Goal: Information Seeking & Learning: Check status

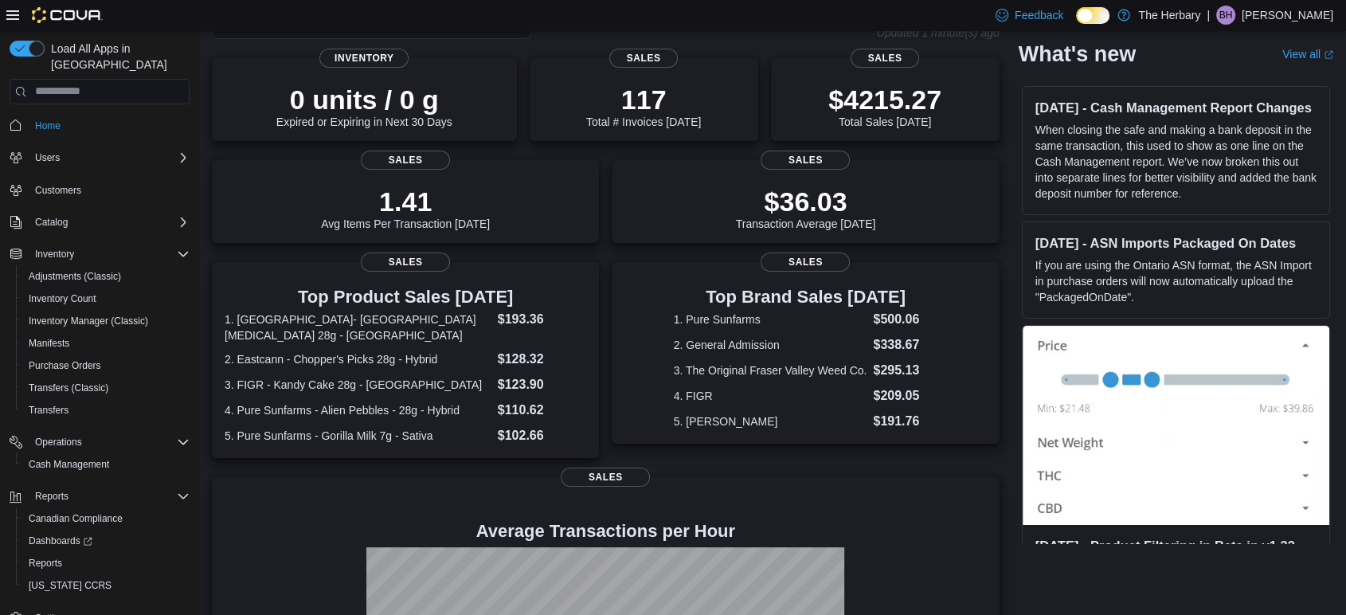
scroll to position [16, 0]
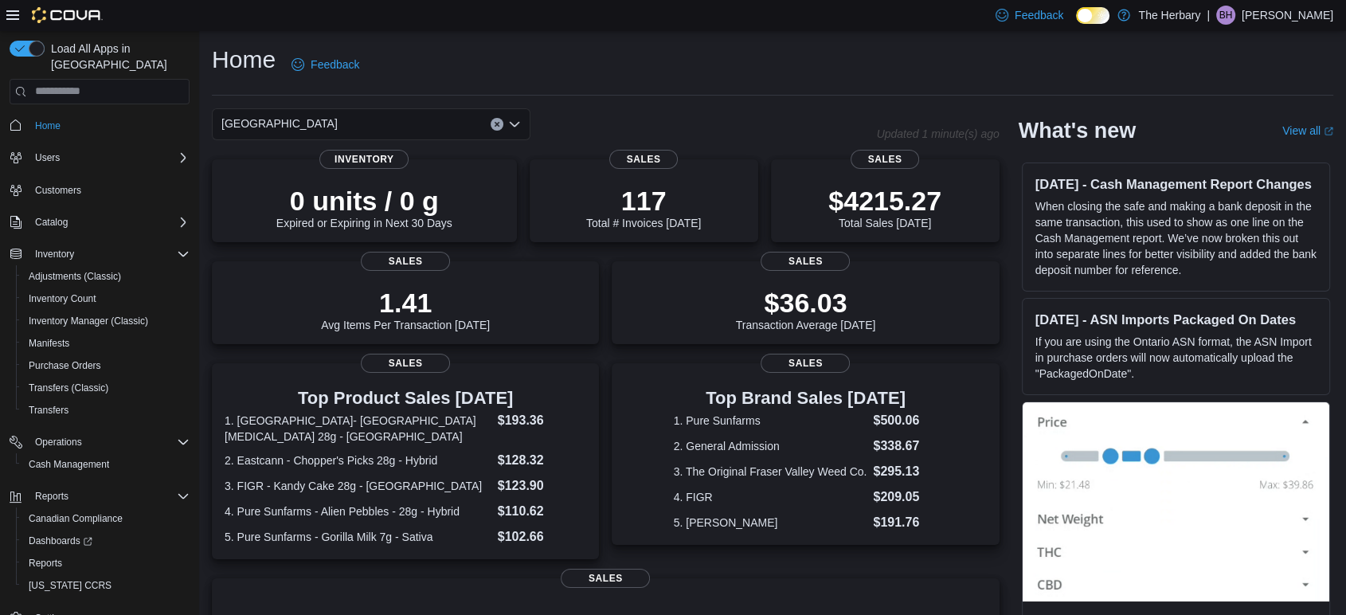
click at [521, 128] on div "[GEOGRAPHIC_DATA]" at bounding box center [371, 124] width 319 height 32
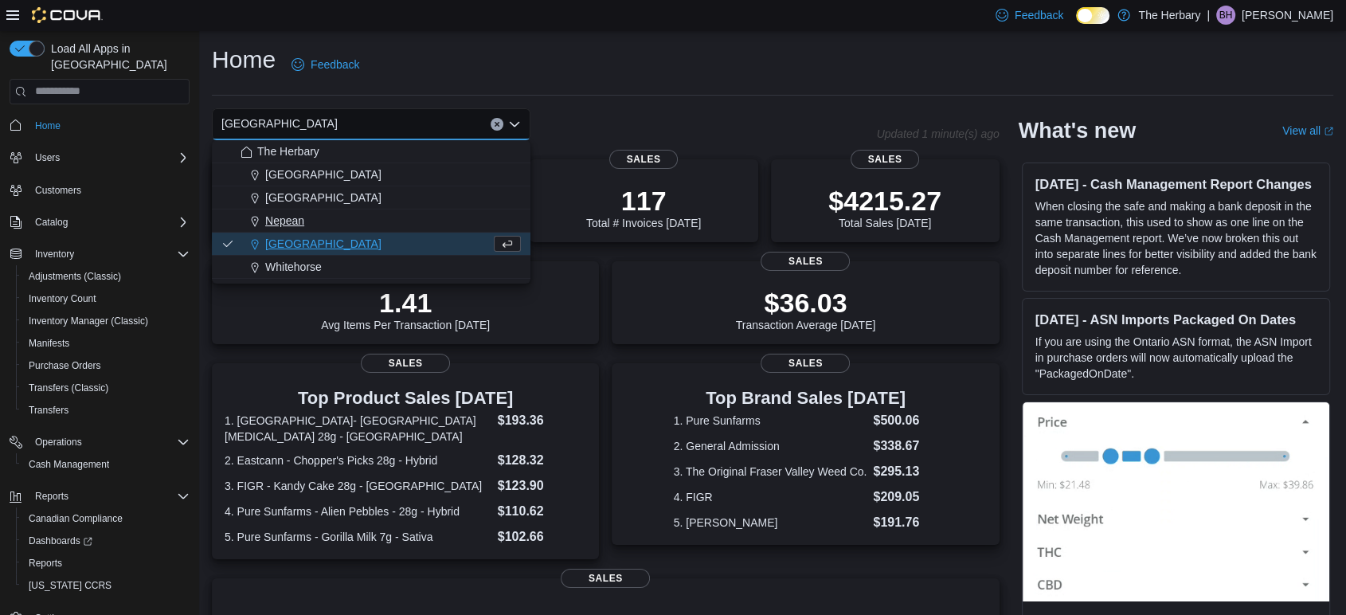
click at [356, 213] on div "Nepean" at bounding box center [381, 221] width 280 height 16
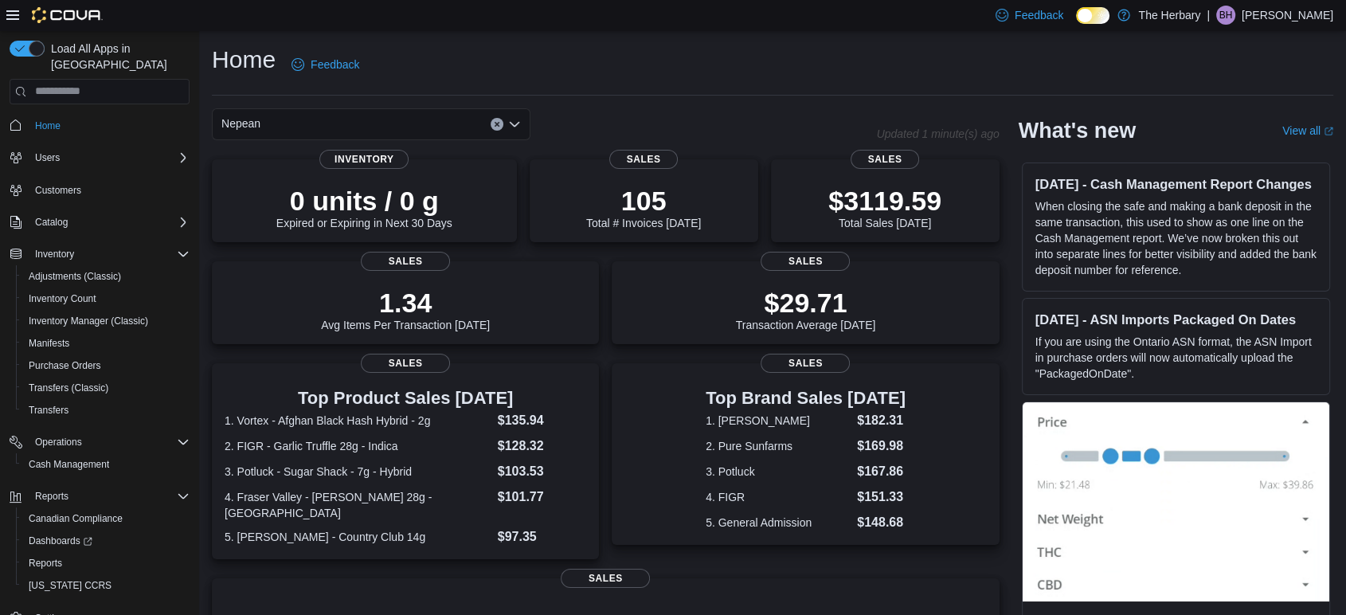
click at [516, 126] on icon "Open list of options" at bounding box center [514, 124] width 13 height 13
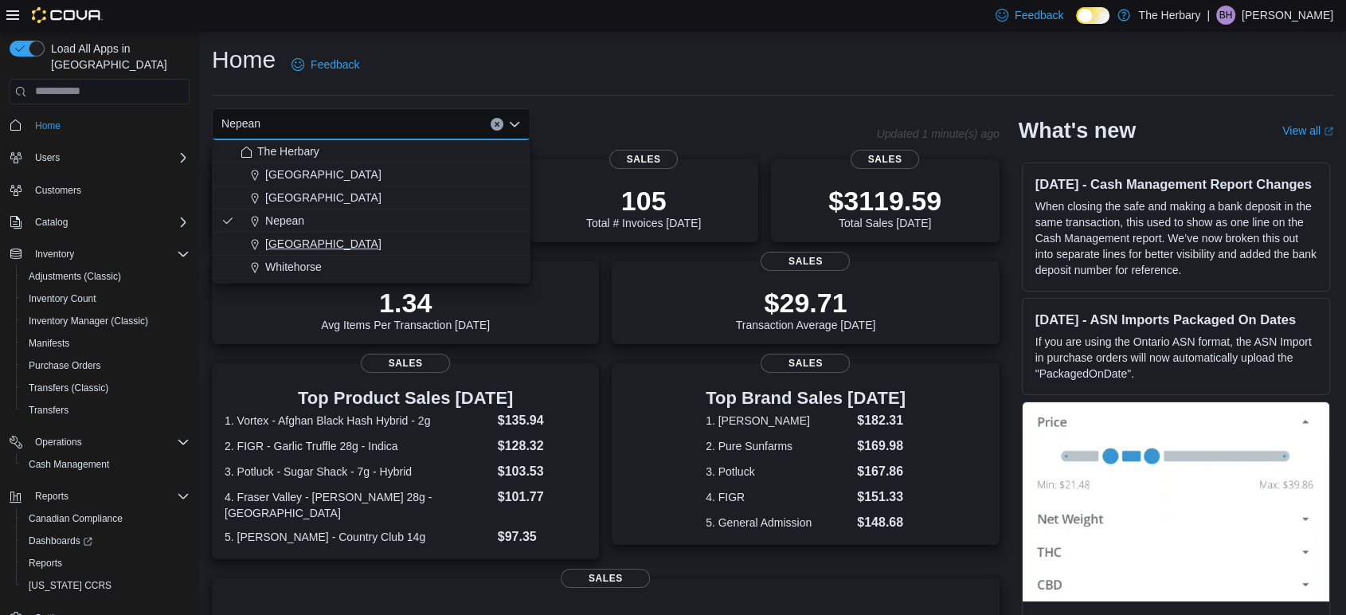
click at [353, 233] on button "[GEOGRAPHIC_DATA]" at bounding box center [371, 244] width 319 height 23
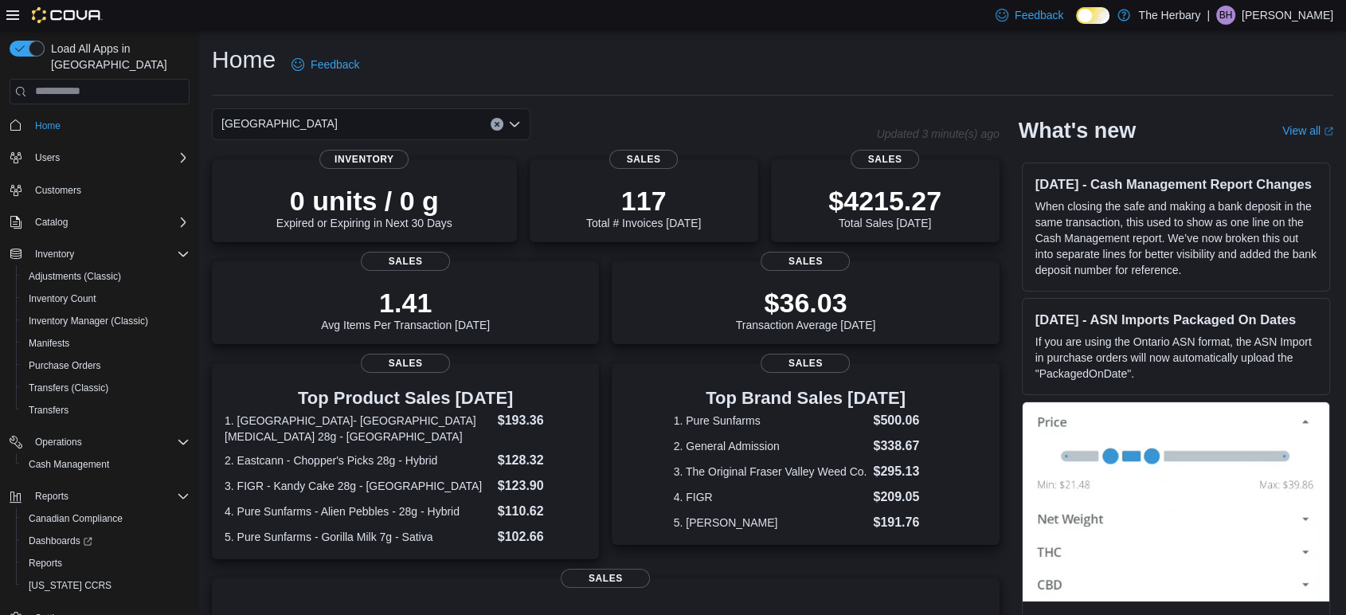
click at [517, 125] on icon "Open list of options" at bounding box center [514, 124] width 13 height 13
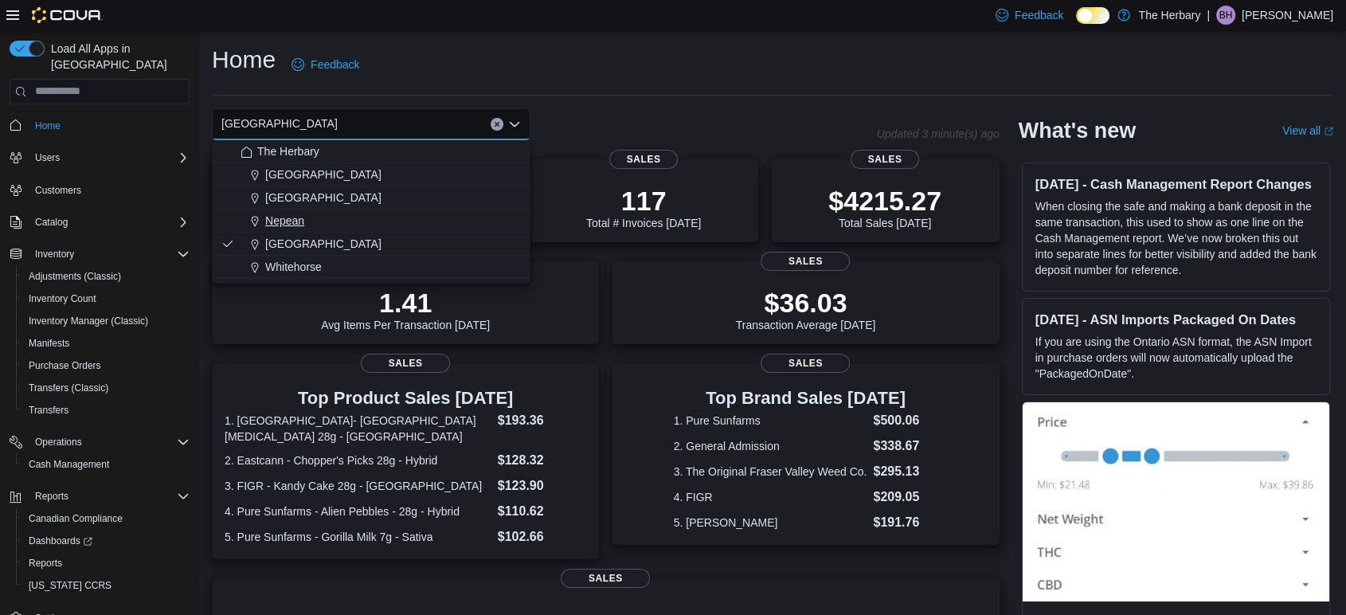
click at [385, 225] on div "Nepean" at bounding box center [381, 221] width 280 height 16
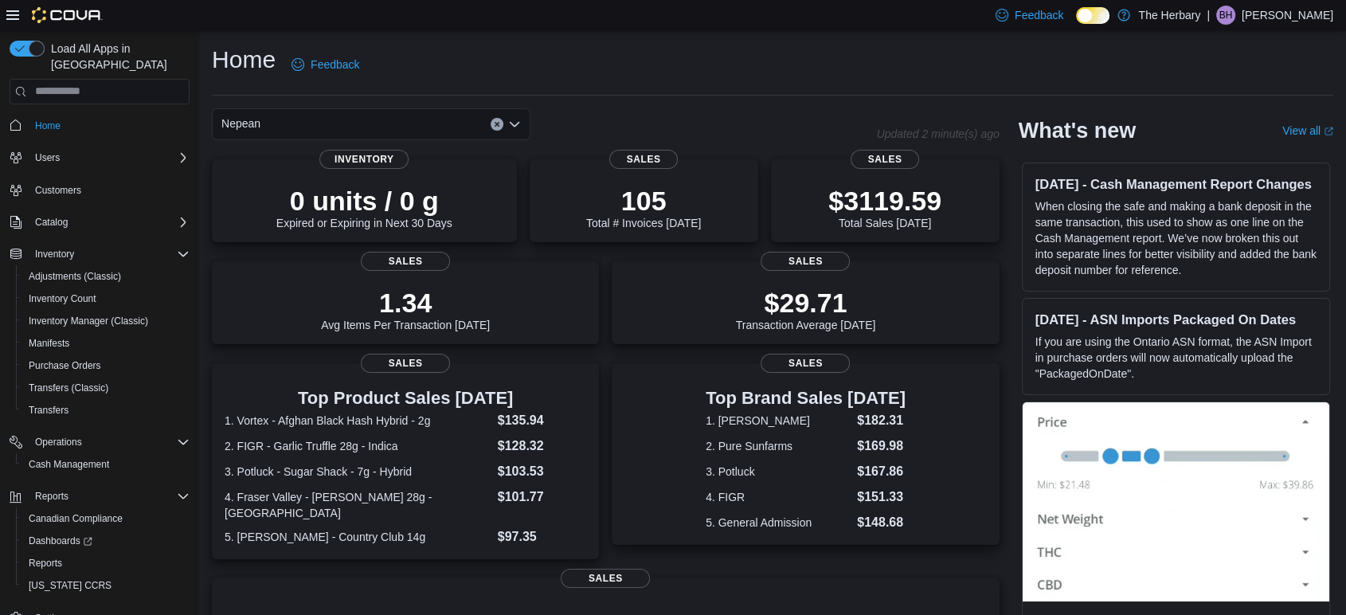
click at [511, 127] on icon "Open list of options" at bounding box center [514, 124] width 13 height 13
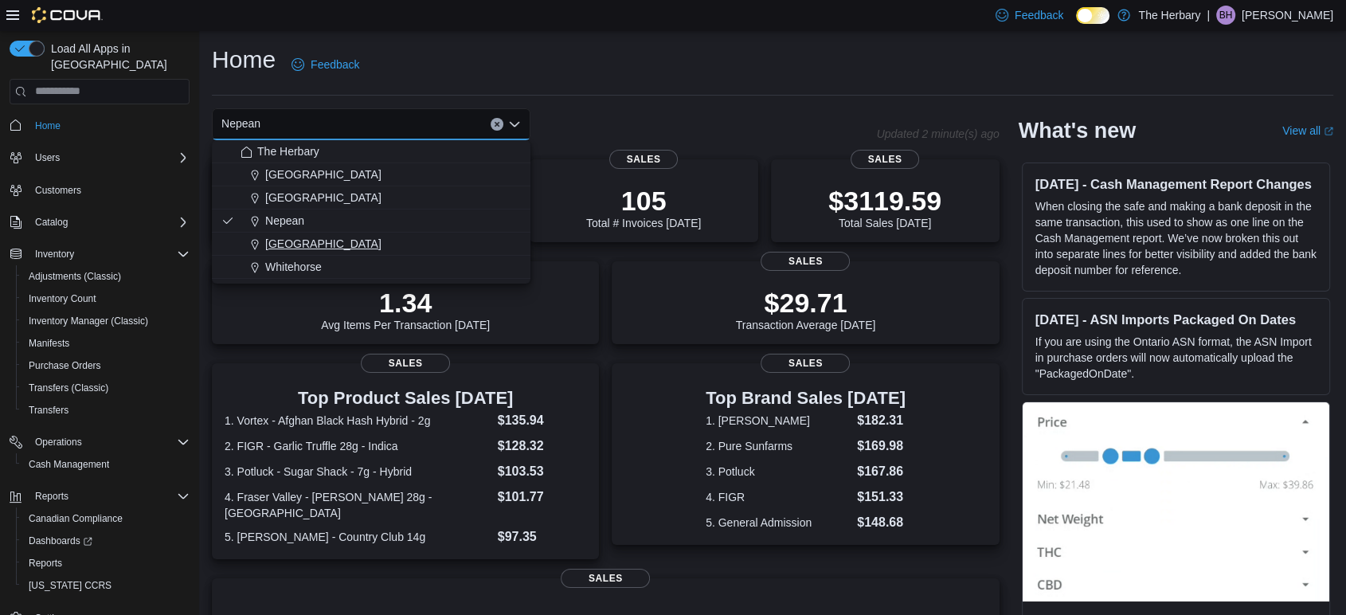
click at [365, 245] on div "[GEOGRAPHIC_DATA]" at bounding box center [381, 244] width 280 height 16
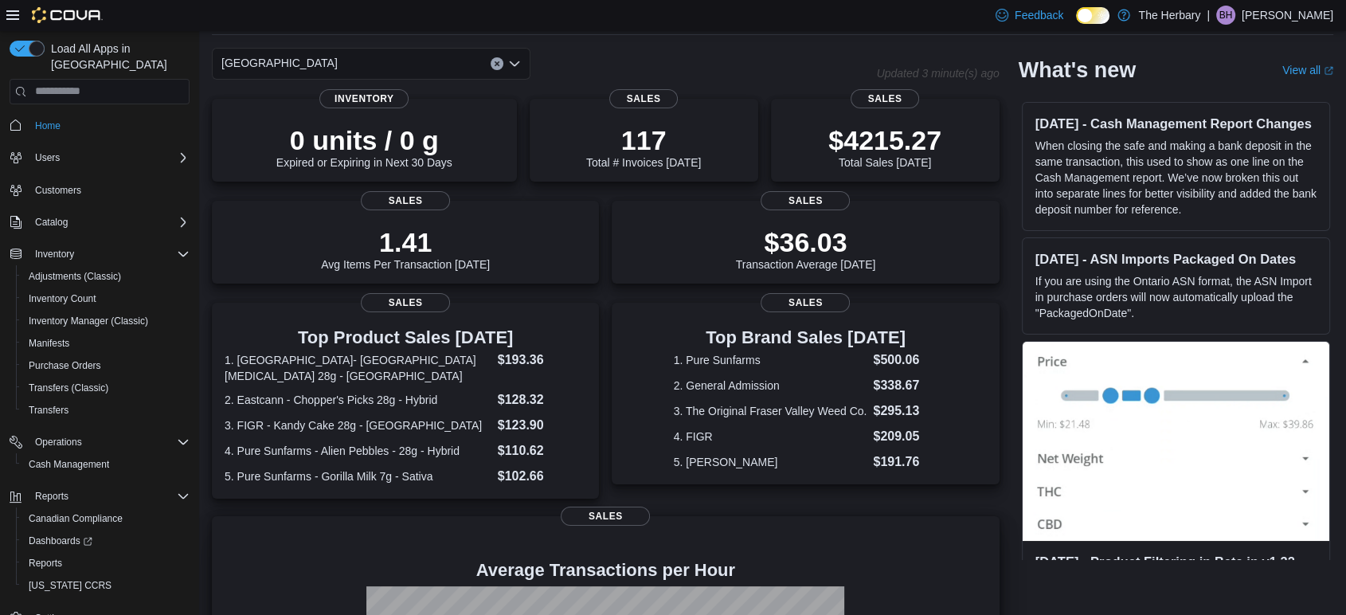
scroll to position [60, 0]
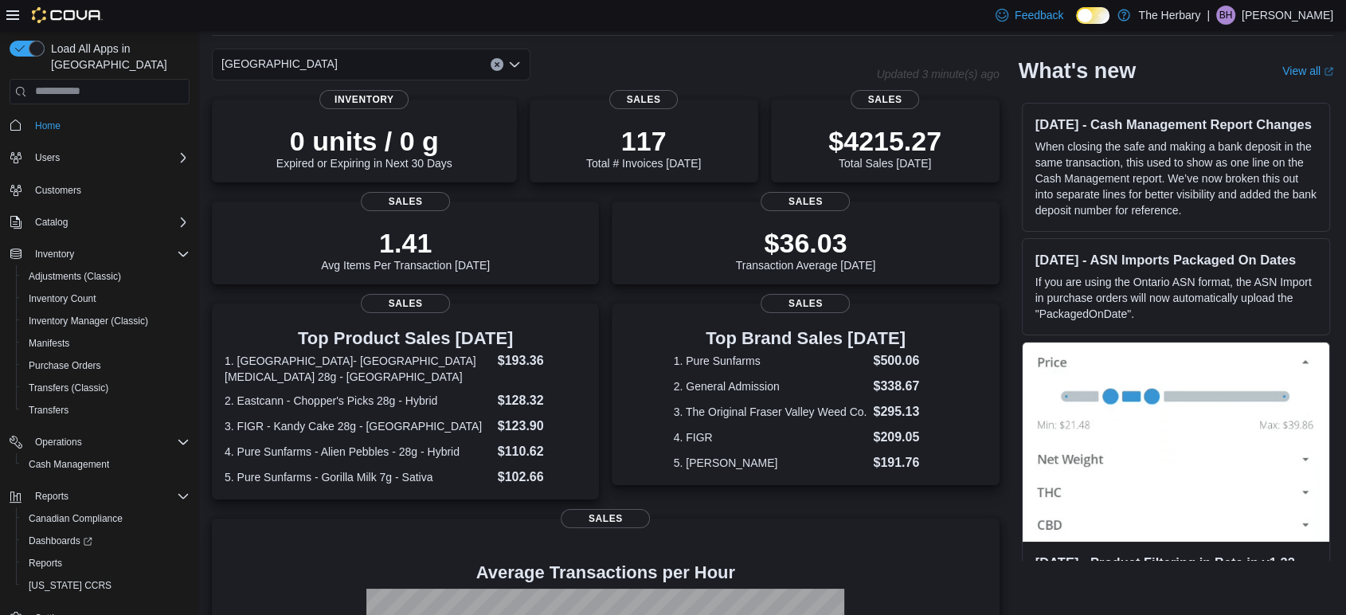
click at [517, 63] on icon "Open list of options" at bounding box center [515, 63] width 10 height 5
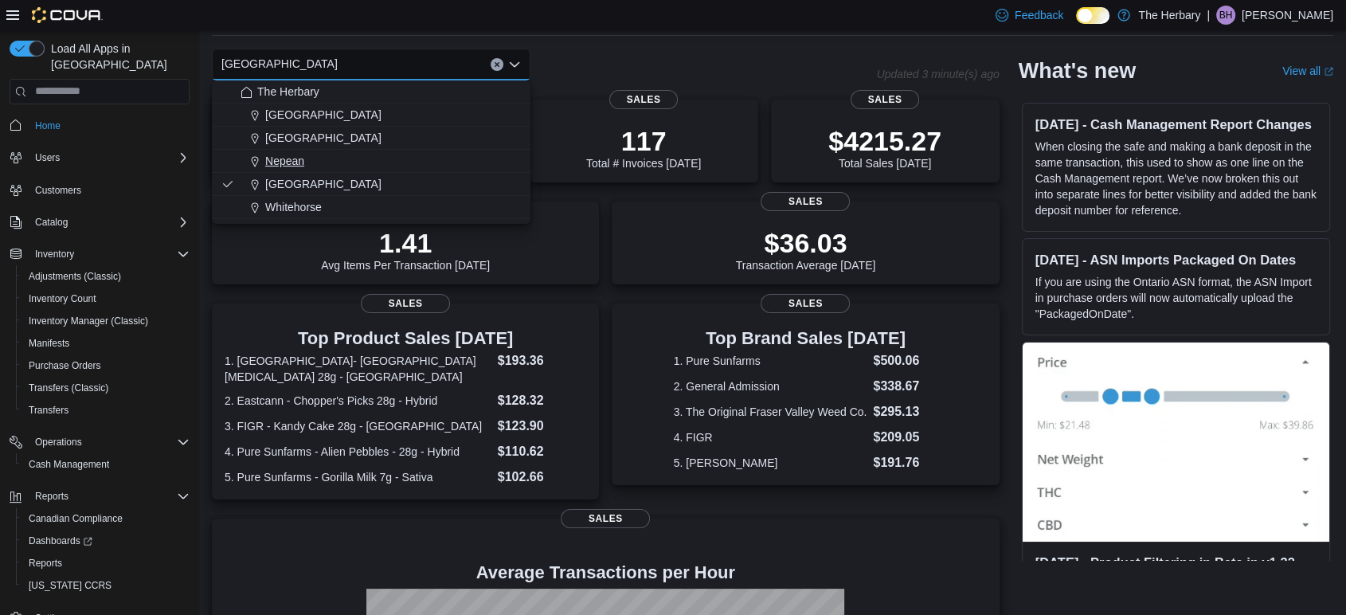
click at [384, 168] on div "Nepean" at bounding box center [381, 161] width 280 height 16
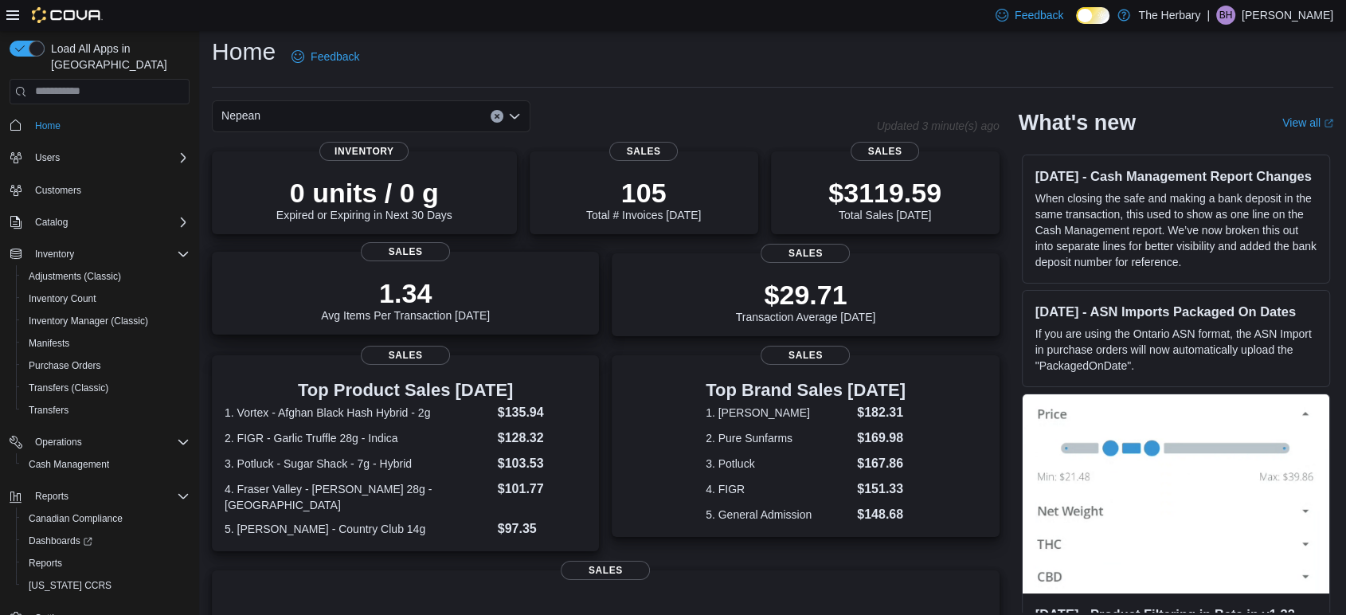
scroll to position [4, 0]
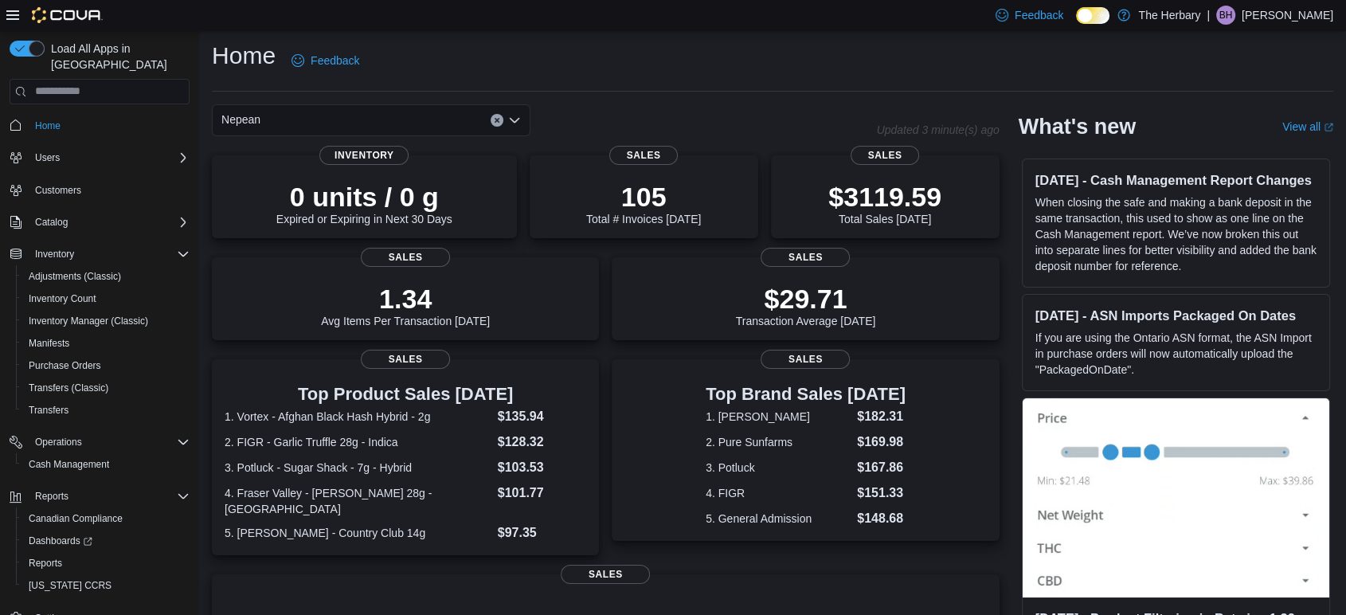
click at [513, 127] on div "Nepean" at bounding box center [371, 120] width 319 height 32
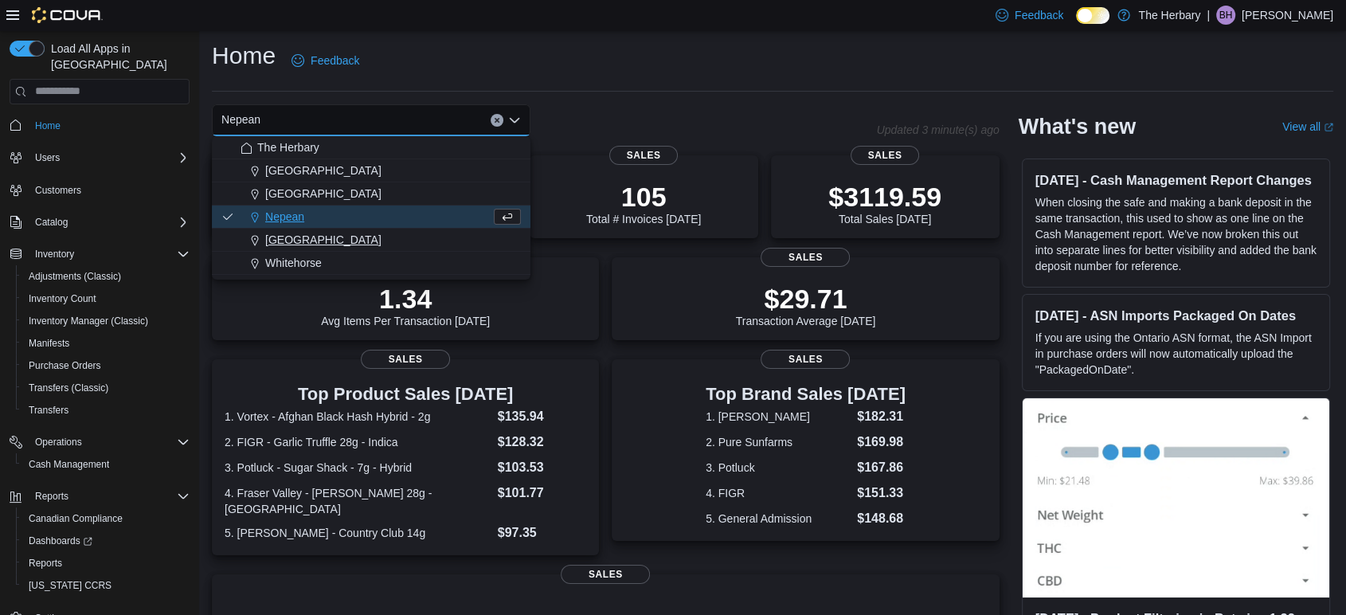
click at [394, 234] on div "[GEOGRAPHIC_DATA]" at bounding box center [381, 240] width 280 height 16
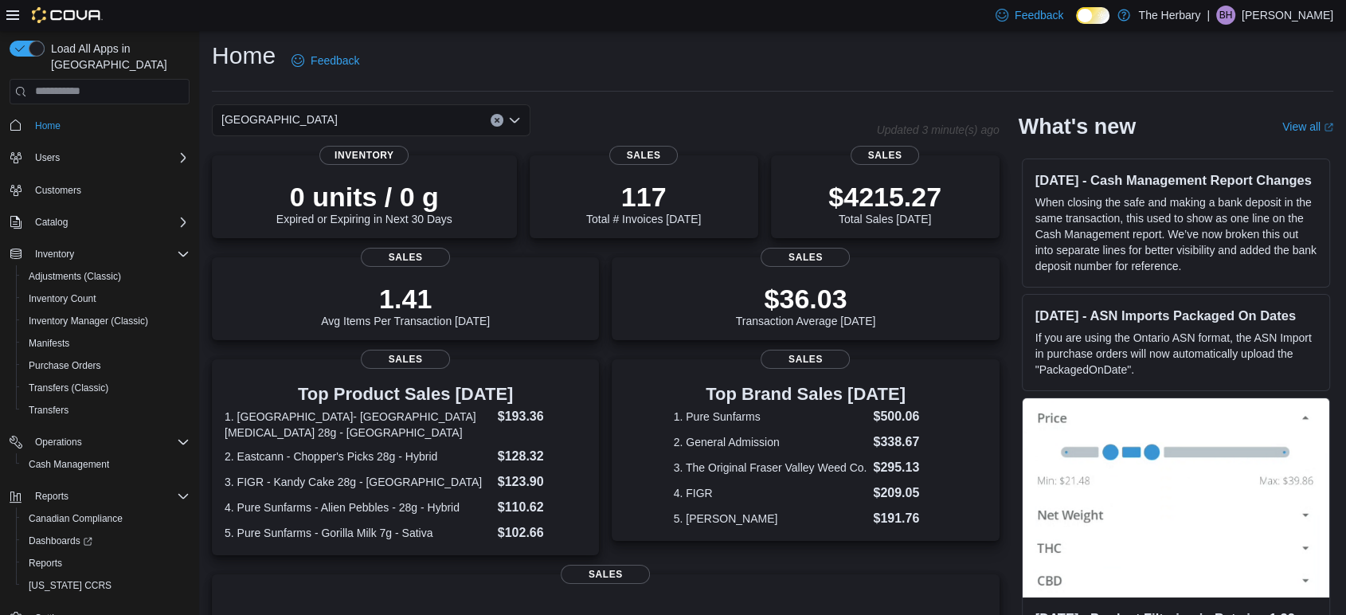
click at [514, 119] on icon "Open list of options" at bounding box center [514, 120] width 13 height 13
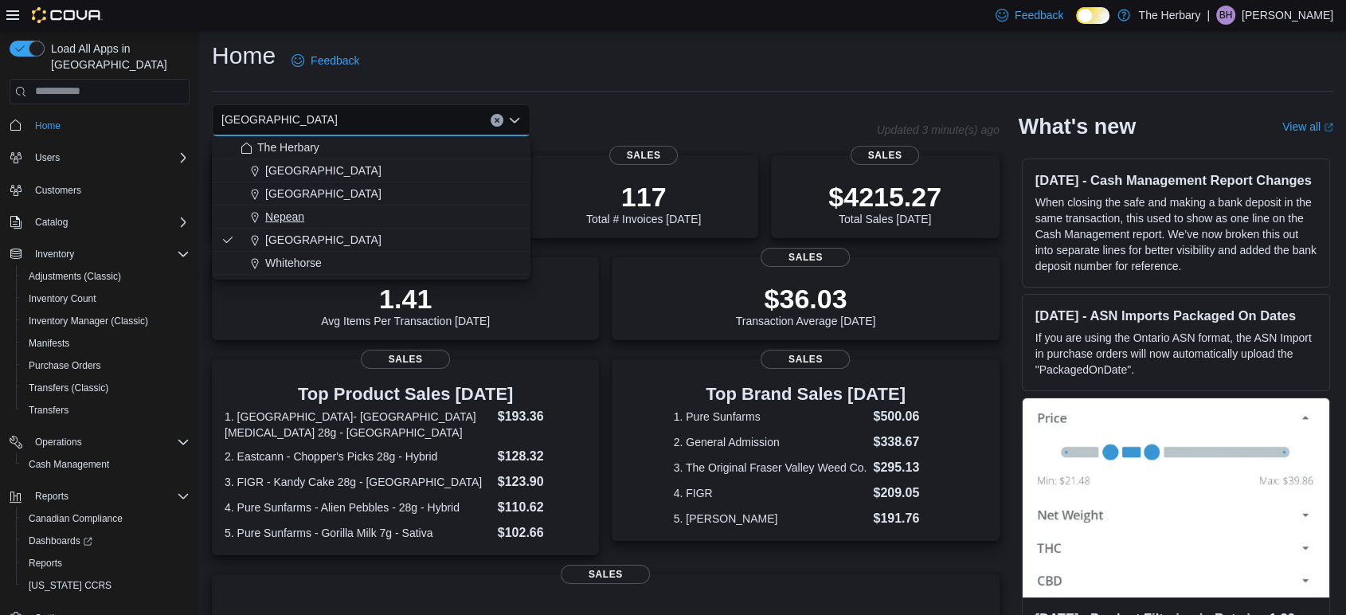
click at [358, 224] on div "Nepean" at bounding box center [381, 217] width 280 height 16
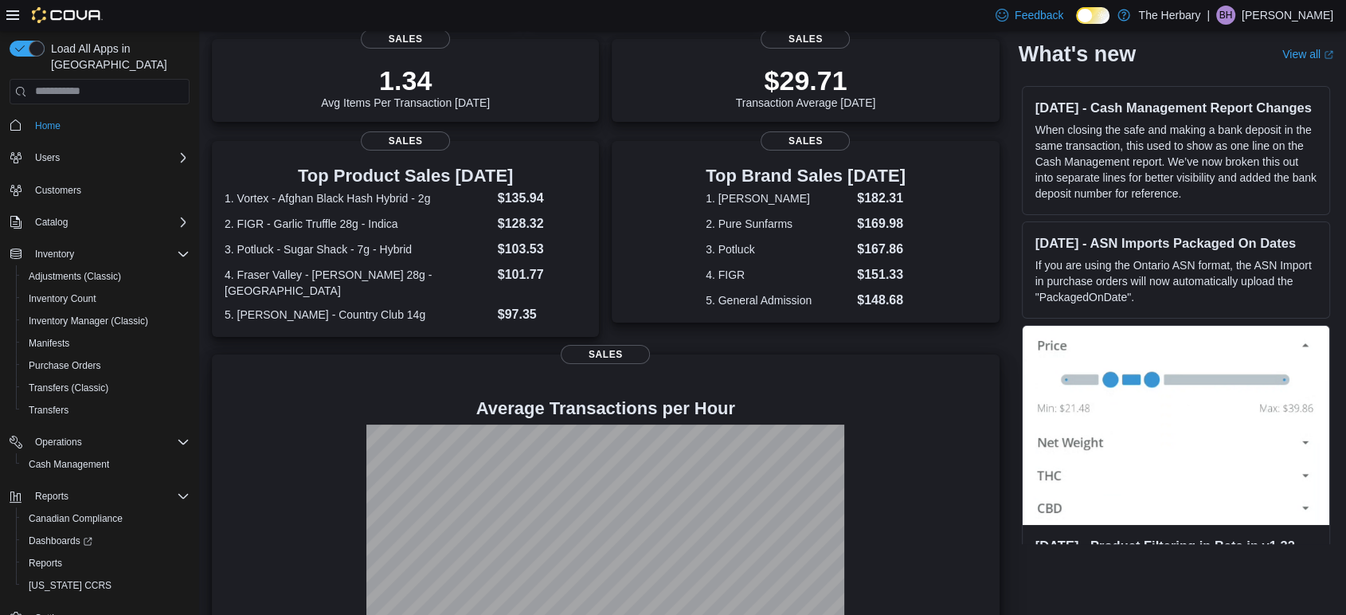
scroll to position [0, 0]
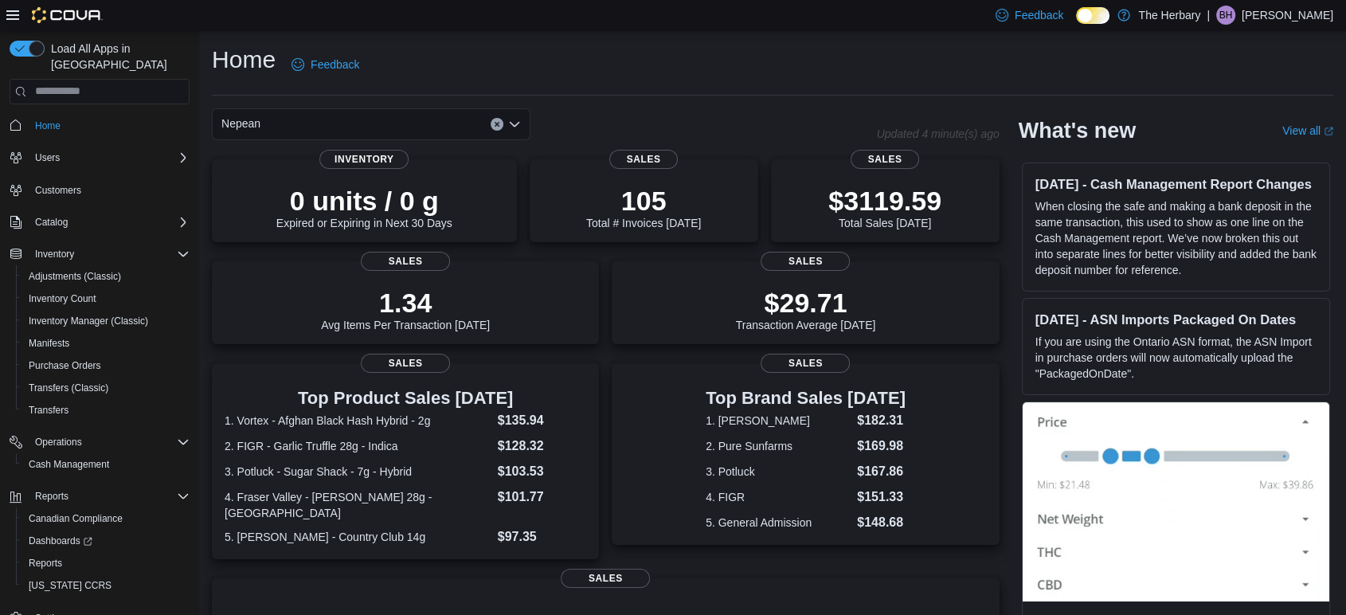
click at [514, 129] on icon "Open list of options" at bounding box center [514, 124] width 13 height 13
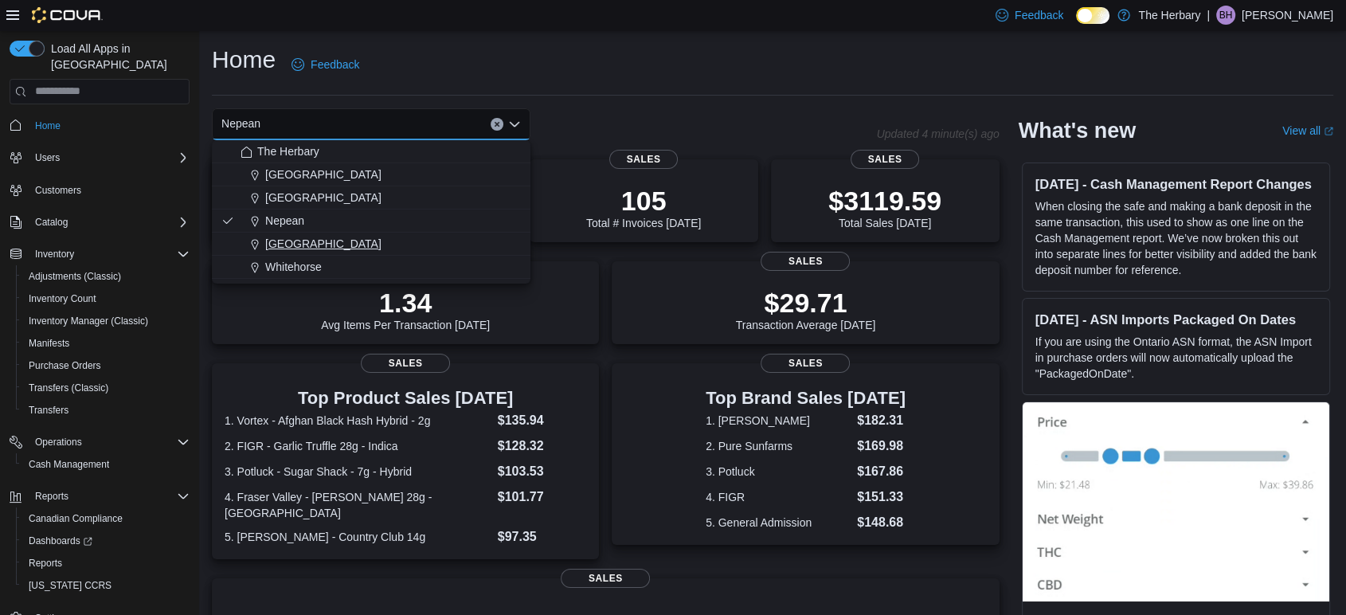
click at [442, 238] on div "[GEOGRAPHIC_DATA]" at bounding box center [381, 244] width 280 height 16
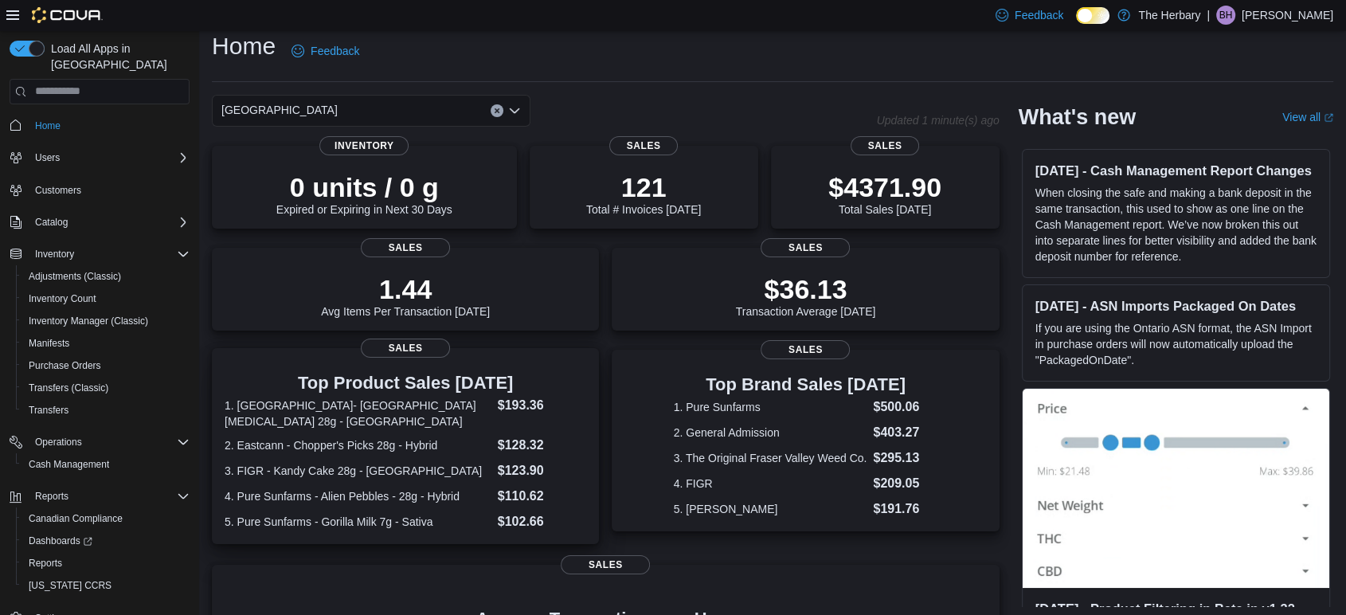
scroll to position [13, 0]
click at [460, 115] on div "[GEOGRAPHIC_DATA]" at bounding box center [371, 112] width 319 height 32
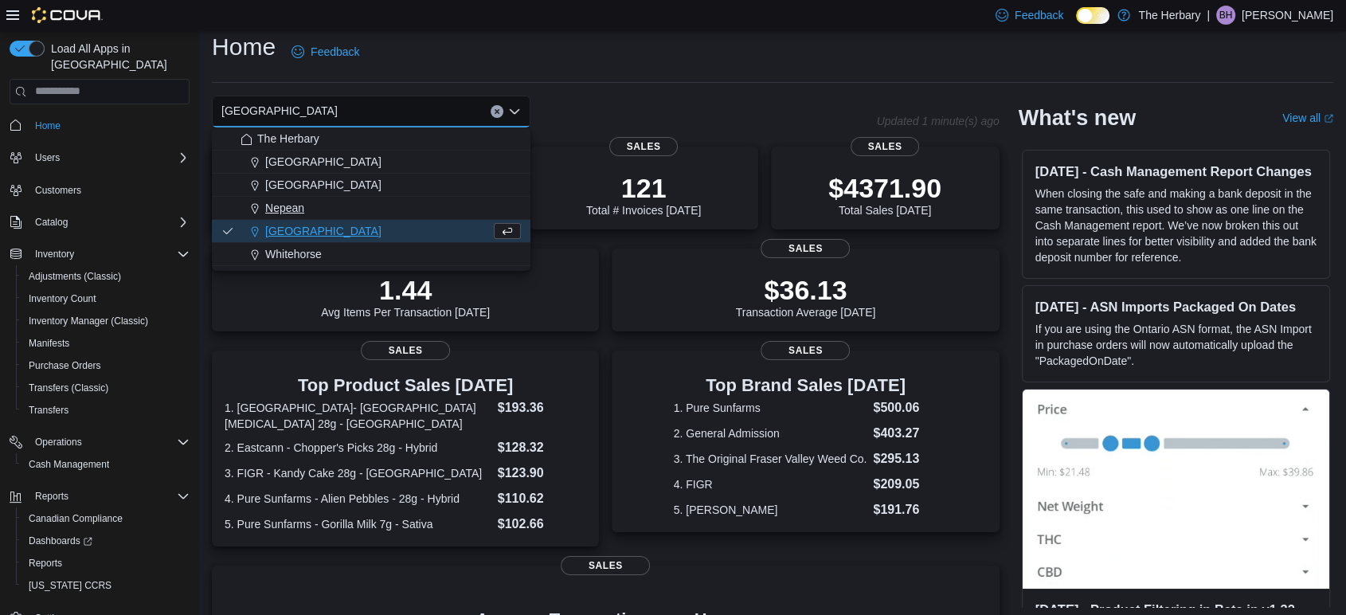
click at [397, 202] on div "Nepean" at bounding box center [381, 208] width 280 height 16
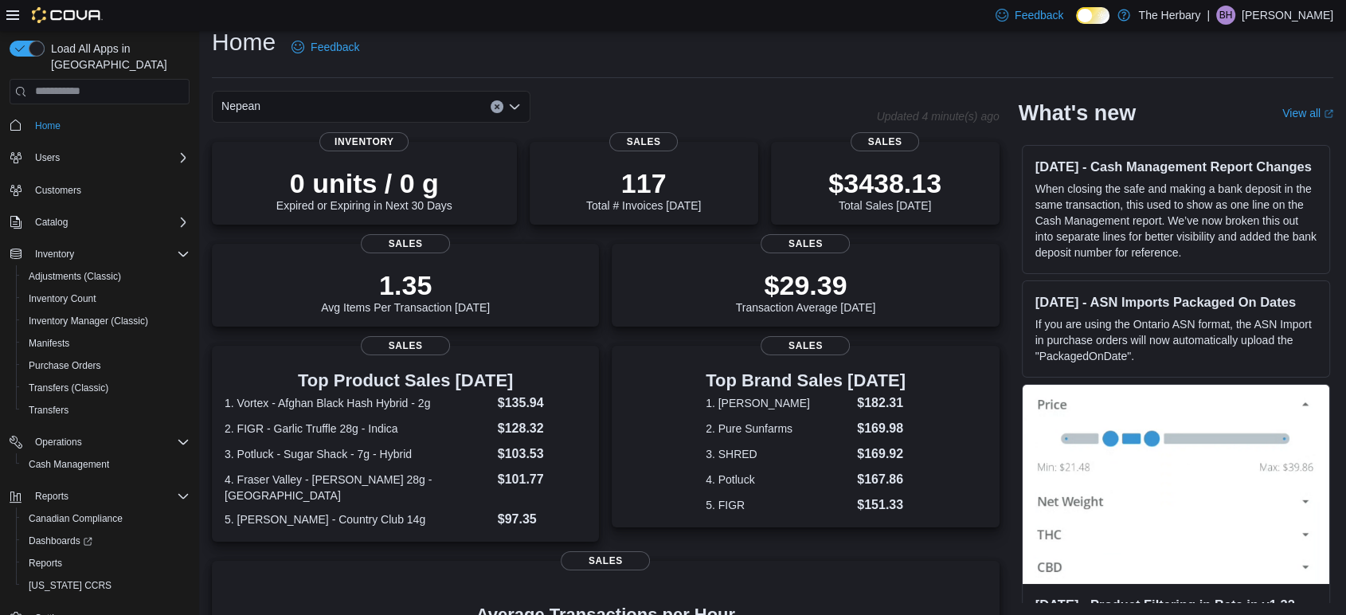
scroll to position [357, 0]
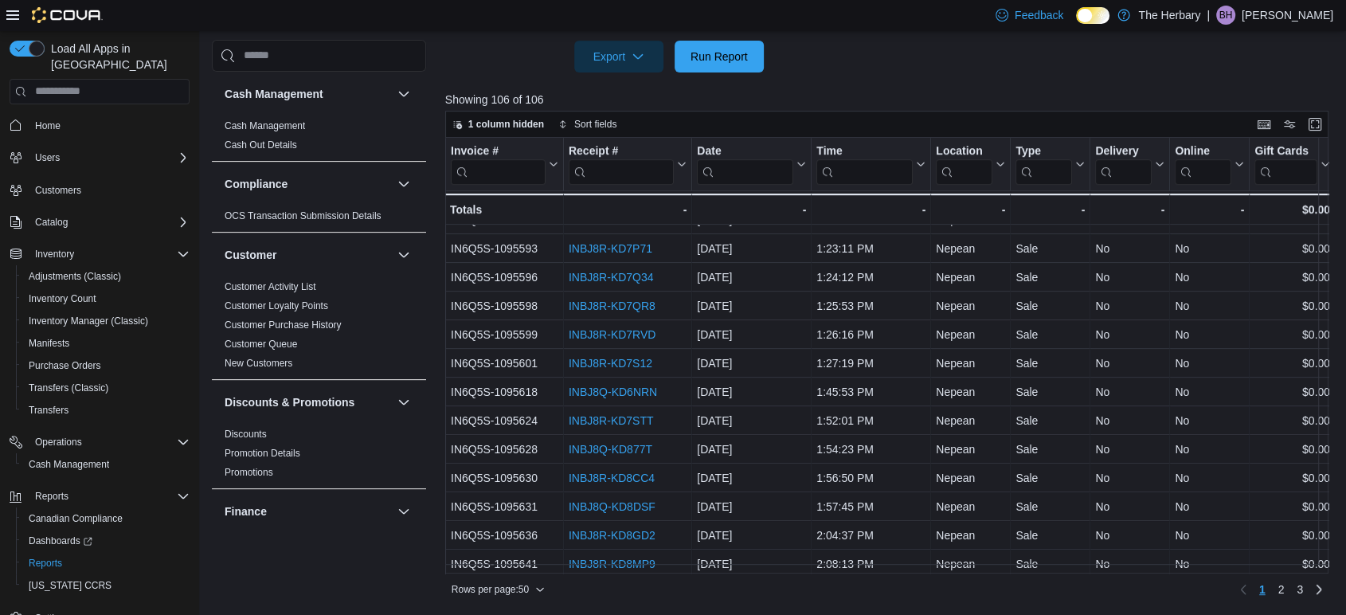
scroll to position [1093, 0]
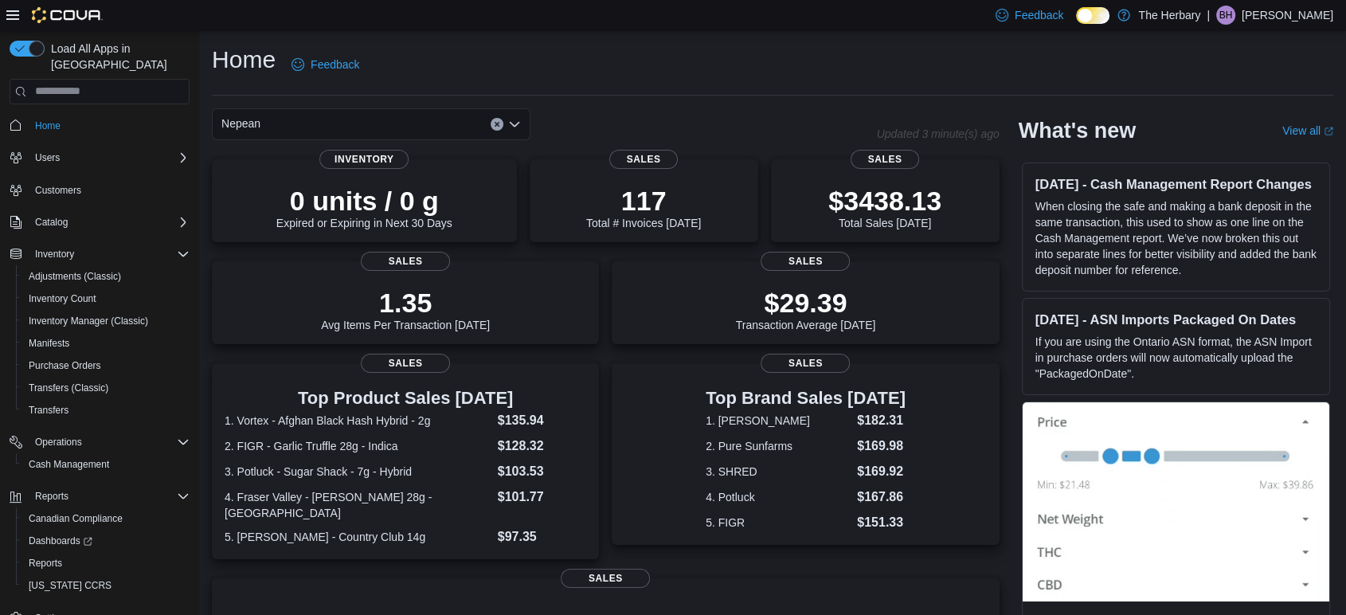
click at [510, 119] on icon "Open list of options" at bounding box center [514, 124] width 13 height 13
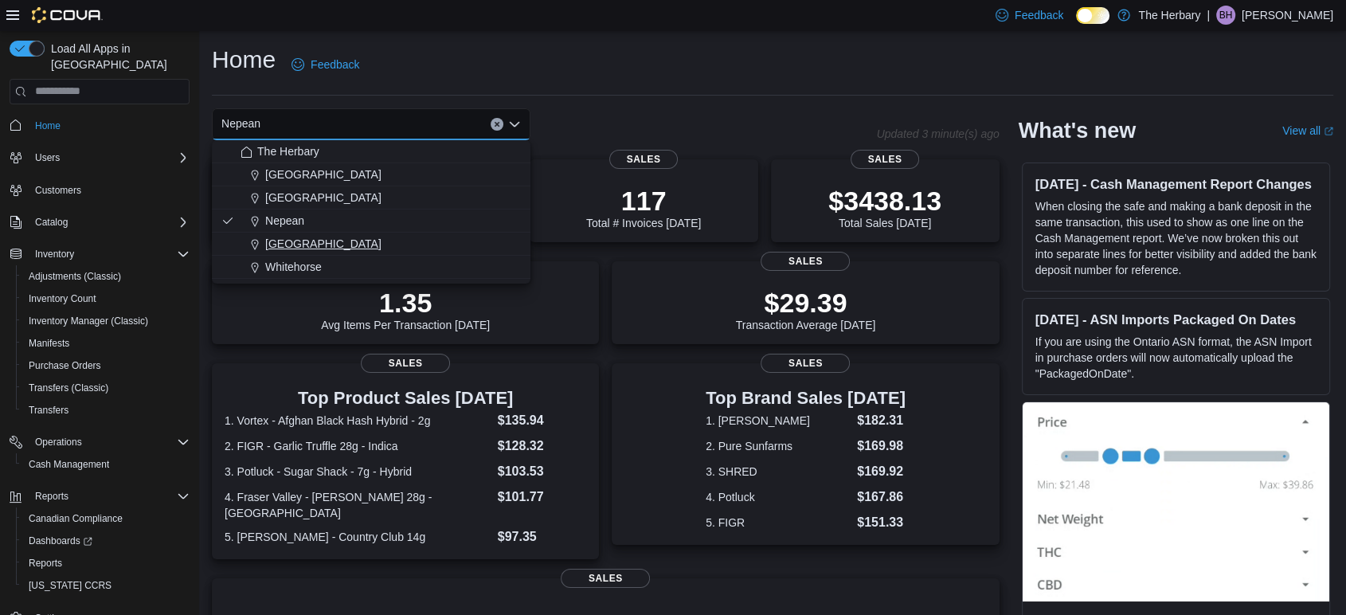
click at [320, 238] on div "[GEOGRAPHIC_DATA]" at bounding box center [381, 244] width 280 height 16
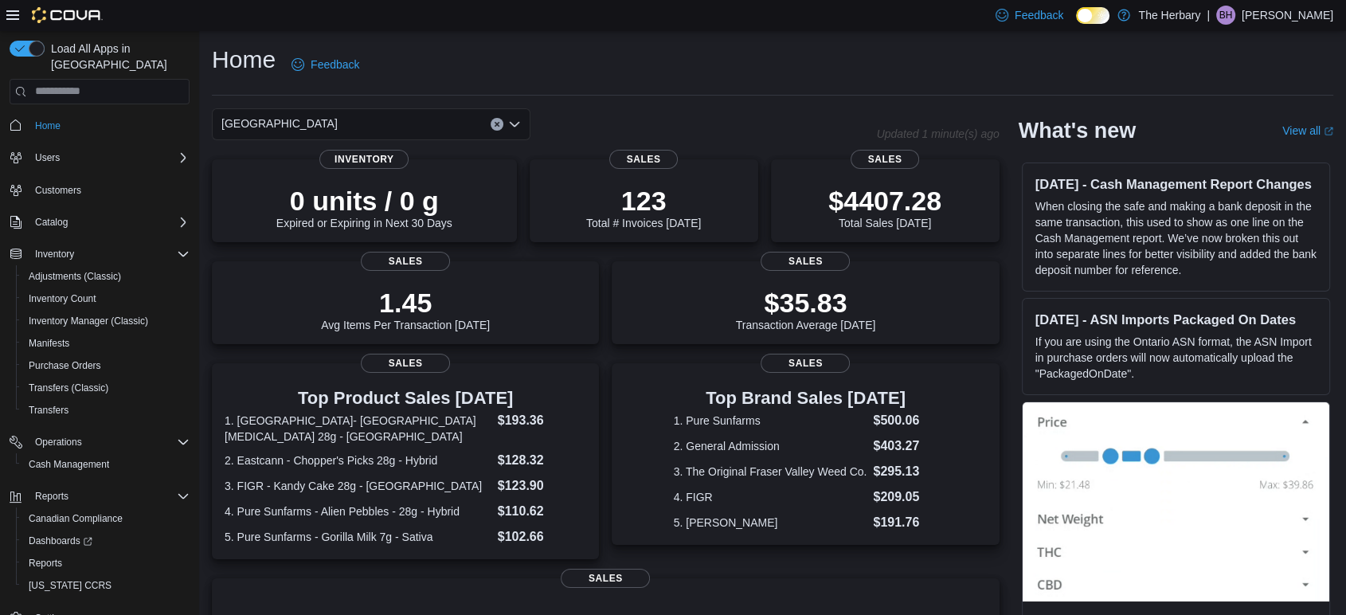
click at [509, 120] on icon "Open list of options" at bounding box center [514, 124] width 13 height 13
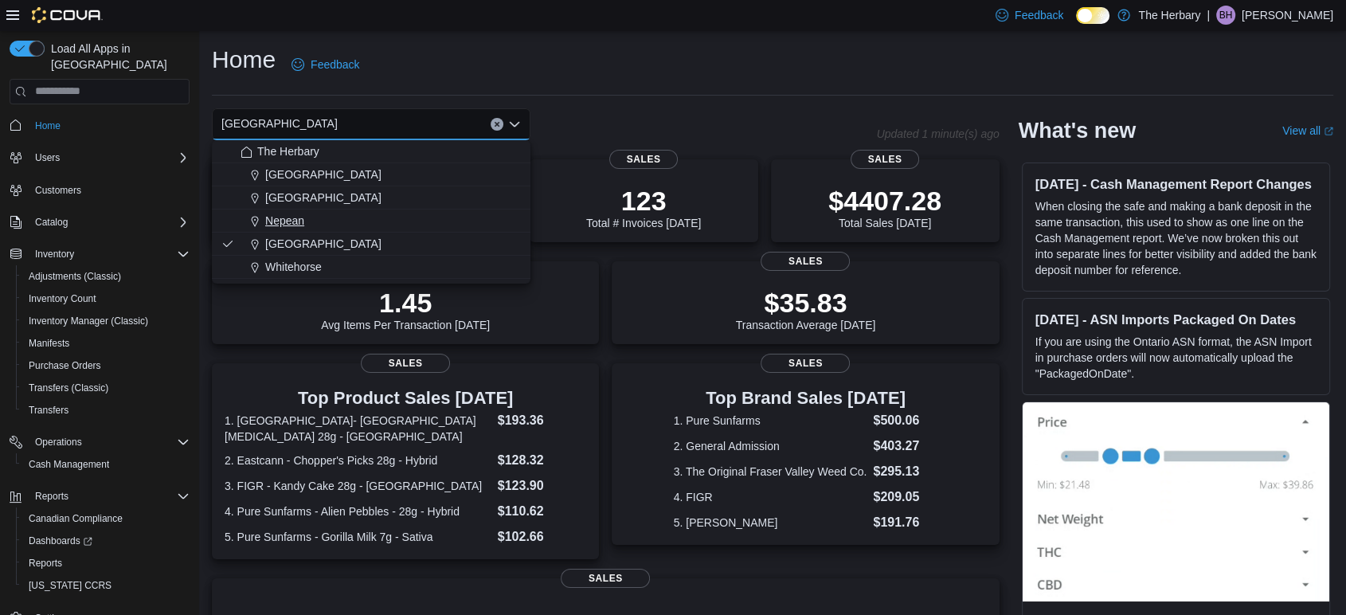
click at [329, 215] on div "Nepean" at bounding box center [381, 221] width 280 height 16
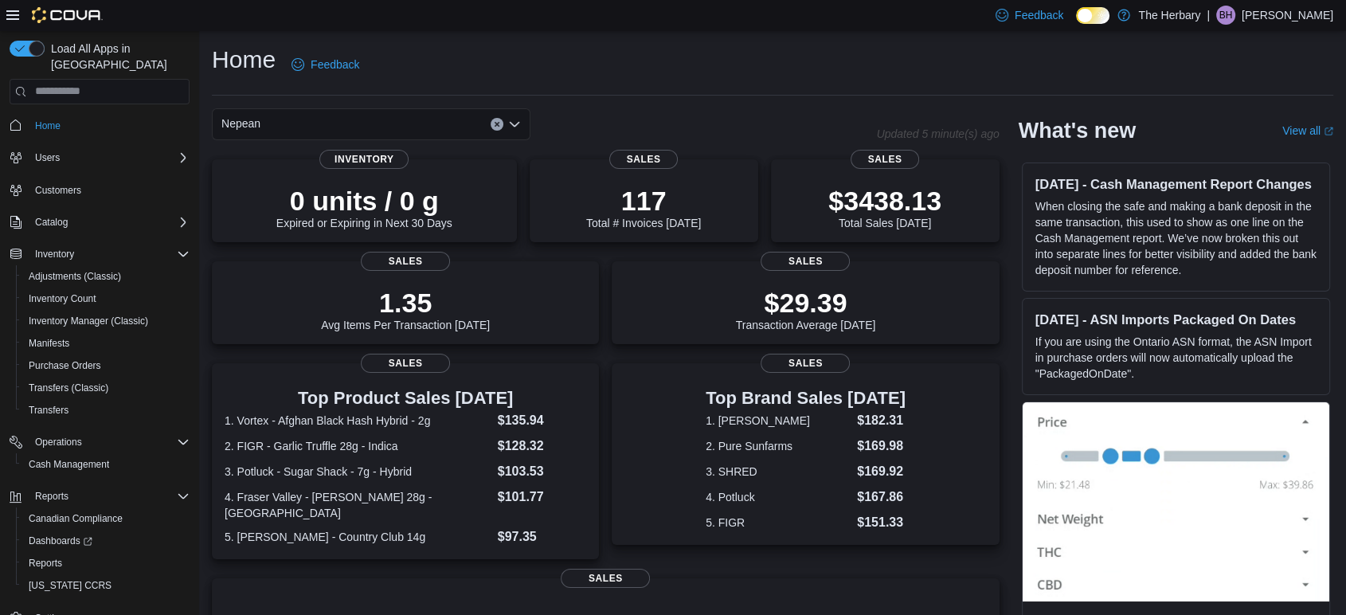
click at [515, 122] on icon "Open list of options" at bounding box center [514, 124] width 13 height 13
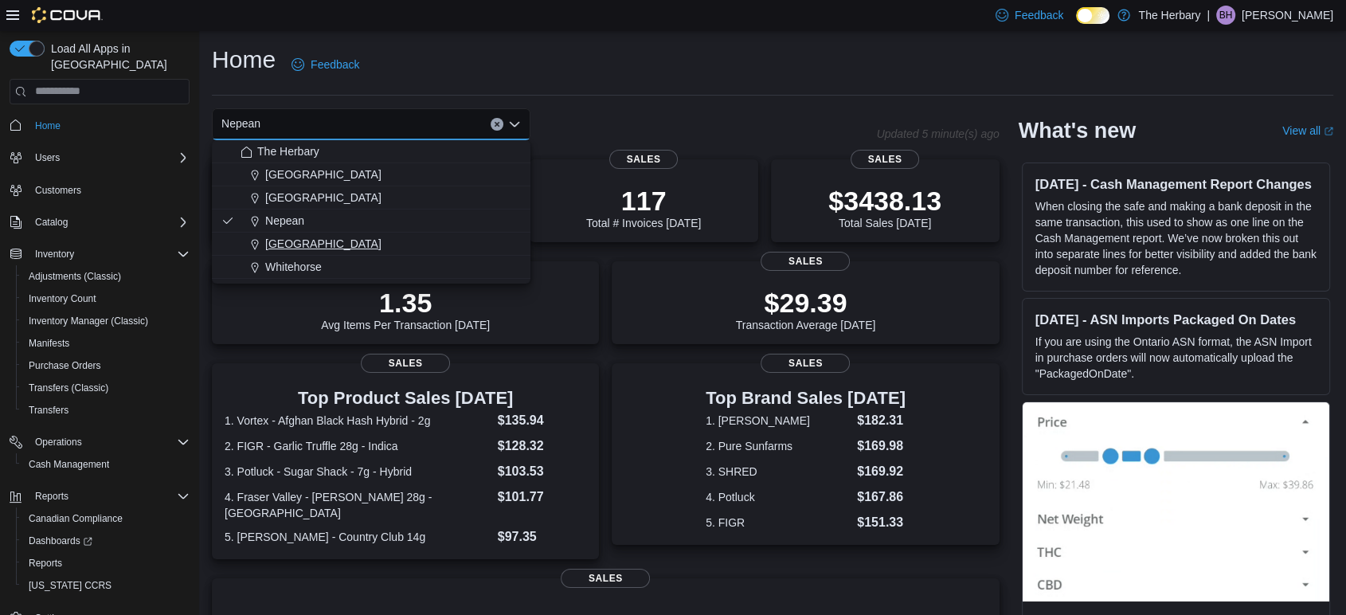
click at [282, 236] on span "[GEOGRAPHIC_DATA]" at bounding box center [323, 244] width 116 height 16
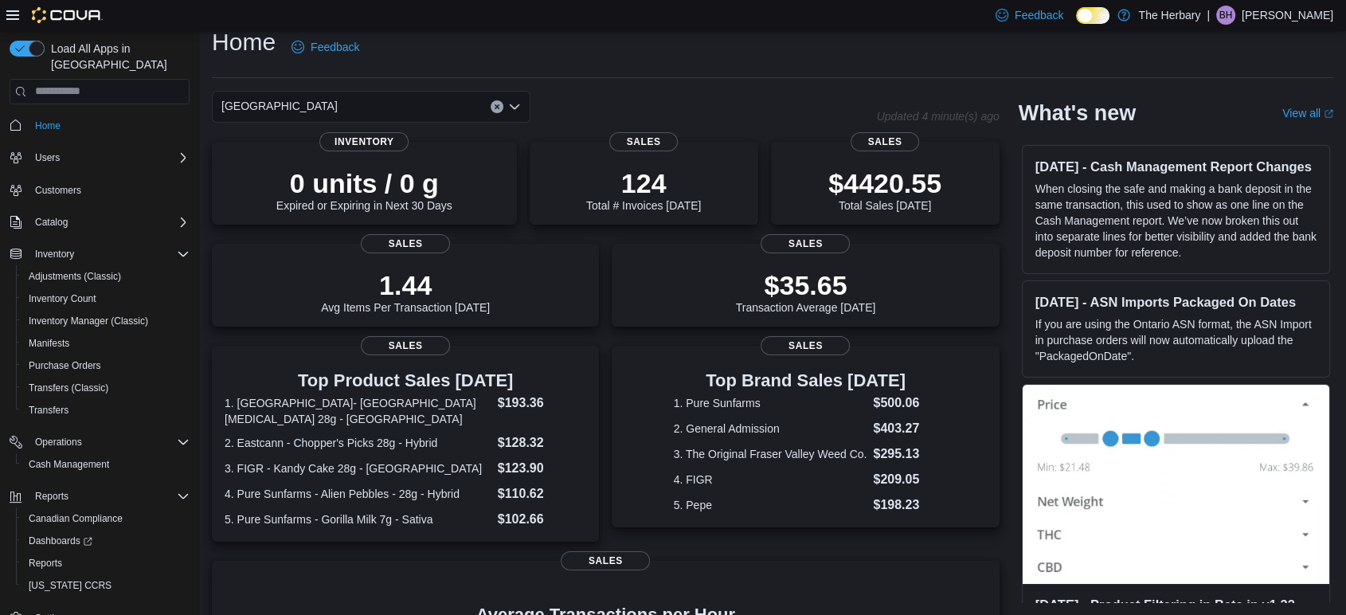
scroll to position [312, 0]
